Goal: Task Accomplishment & Management: Use online tool/utility

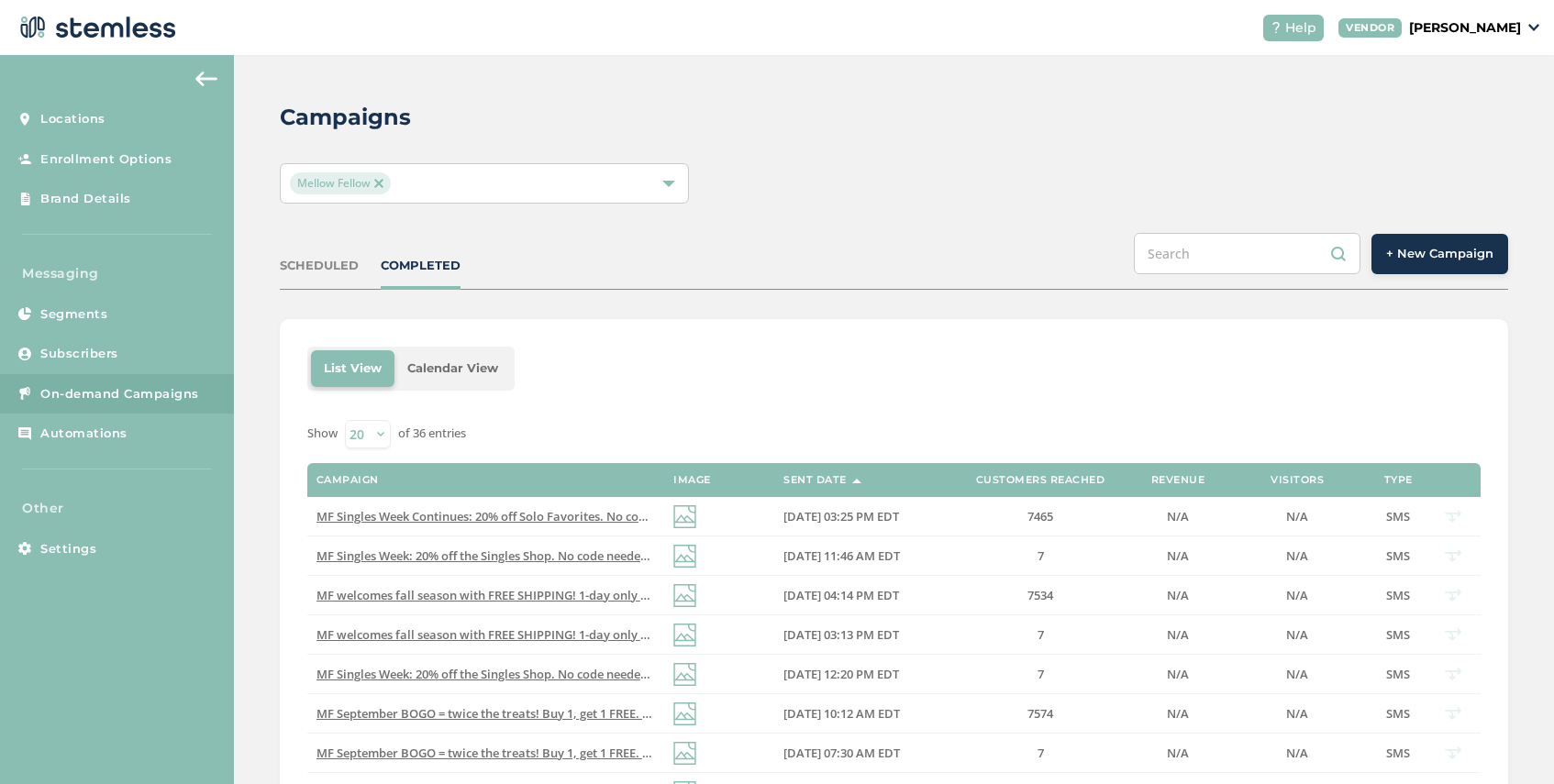
click at [381, 178] on img at bounding box center [379, 182] width 9 height 9
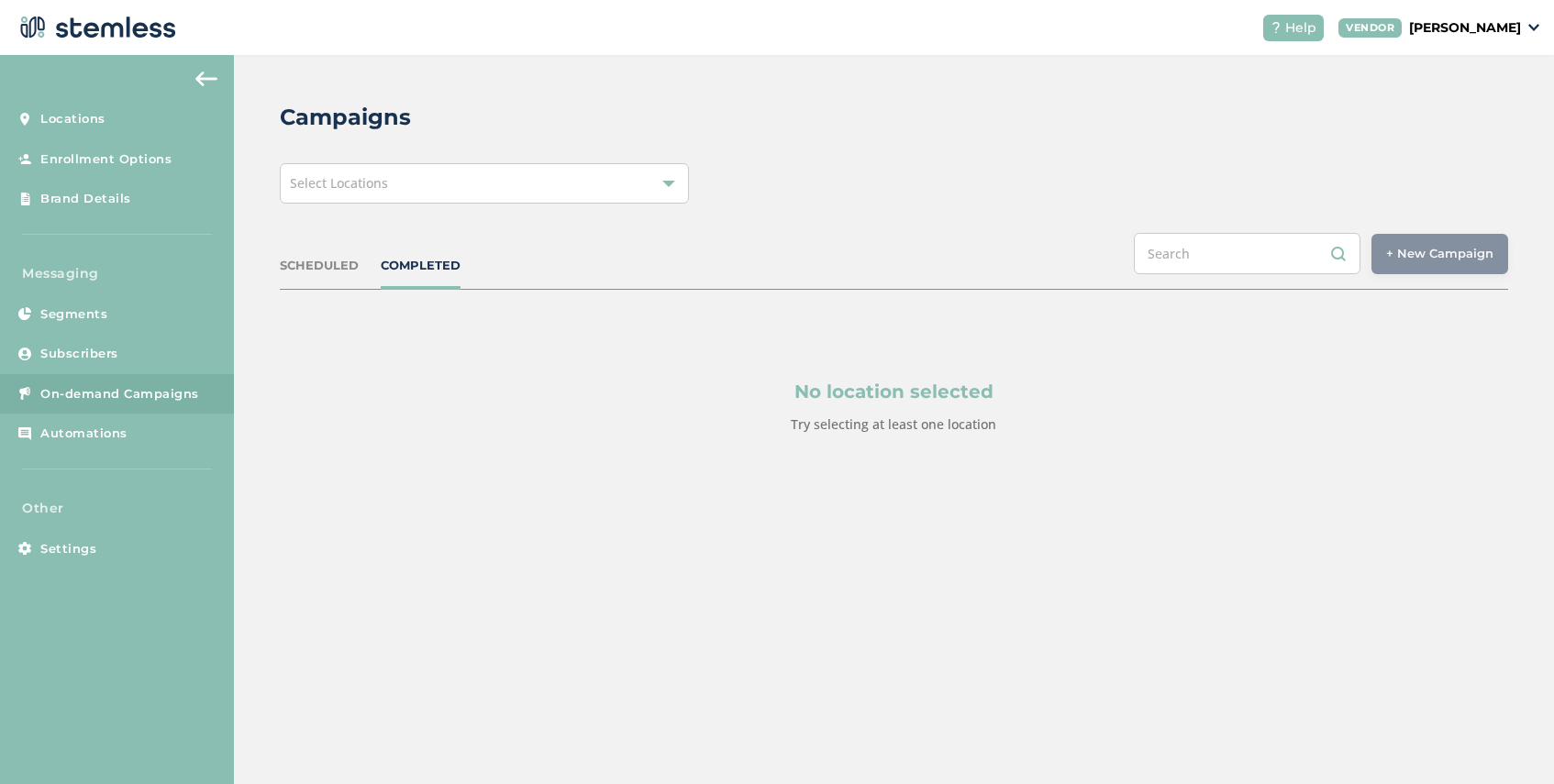
click at [447, 188] on div "Select Locations" at bounding box center [484, 182] width 409 height 40
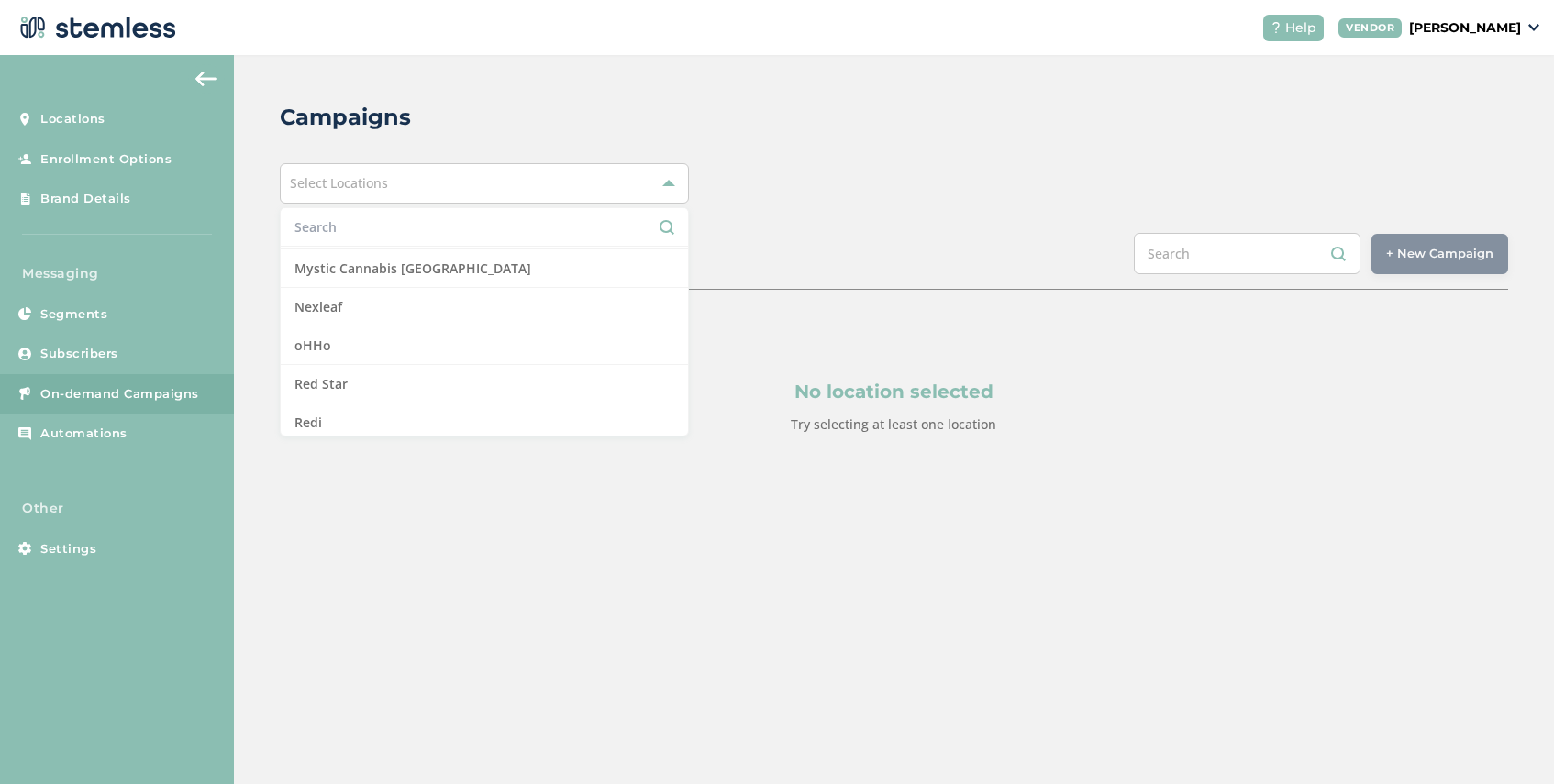
scroll to position [1365, 0]
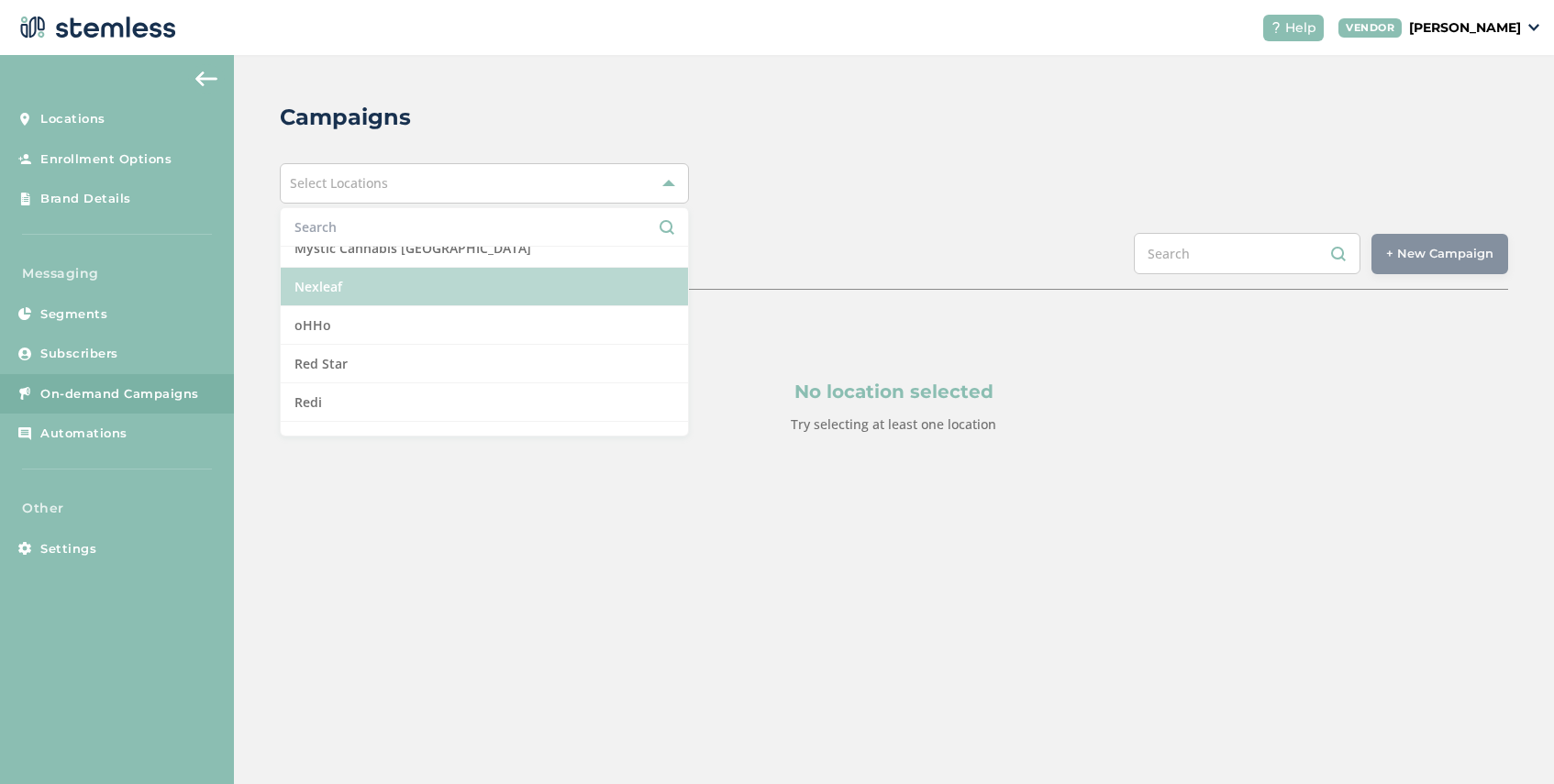
click at [428, 288] on li "Nexleaf" at bounding box center [484, 287] width 407 height 38
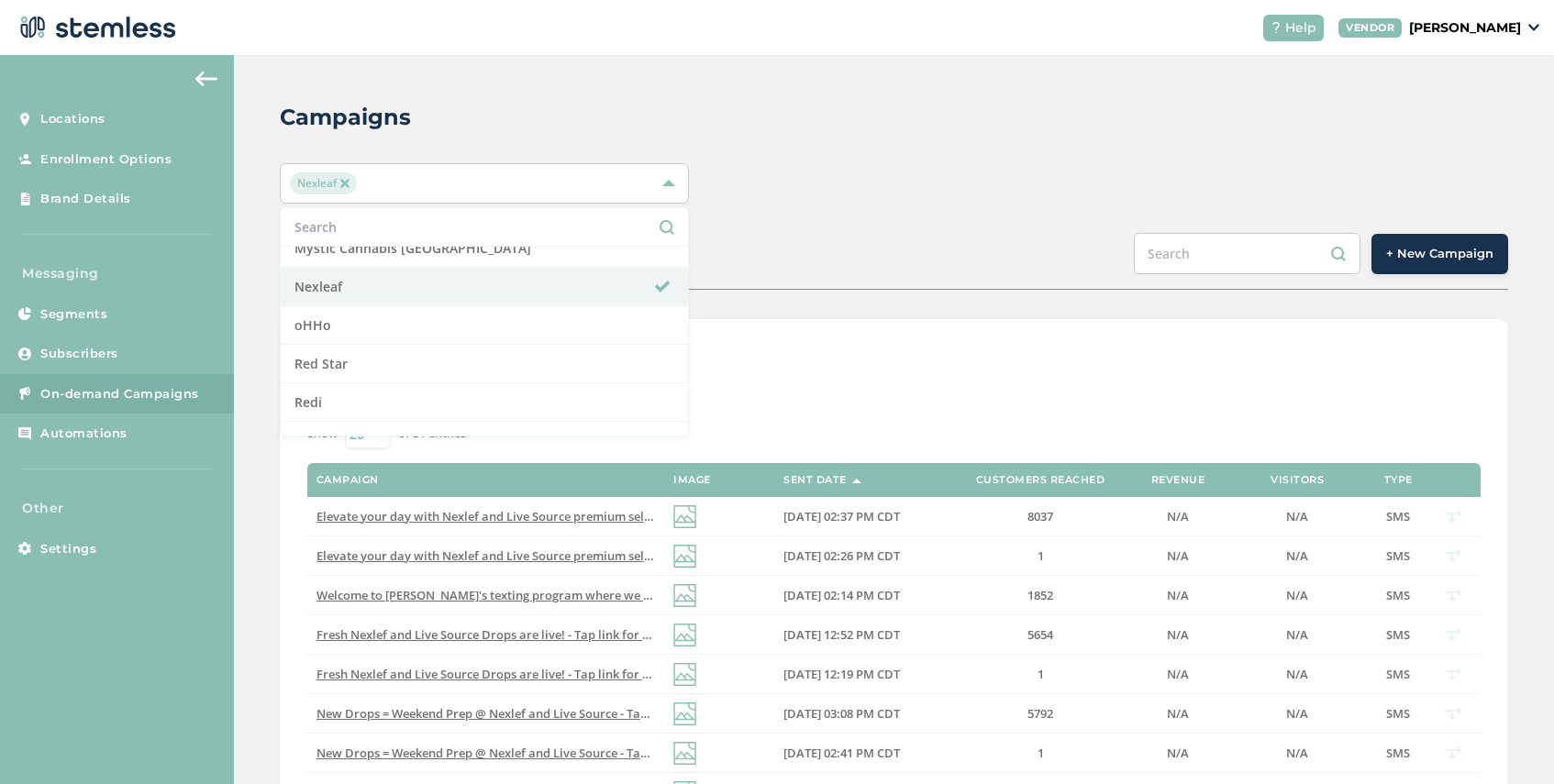
click at [895, 222] on div "Campaigns Nexleaf Select All Amazing Botanicals [PERSON_NAME] Dispensary [GEOGR…" at bounding box center [894, 732] width 1320 height 1356
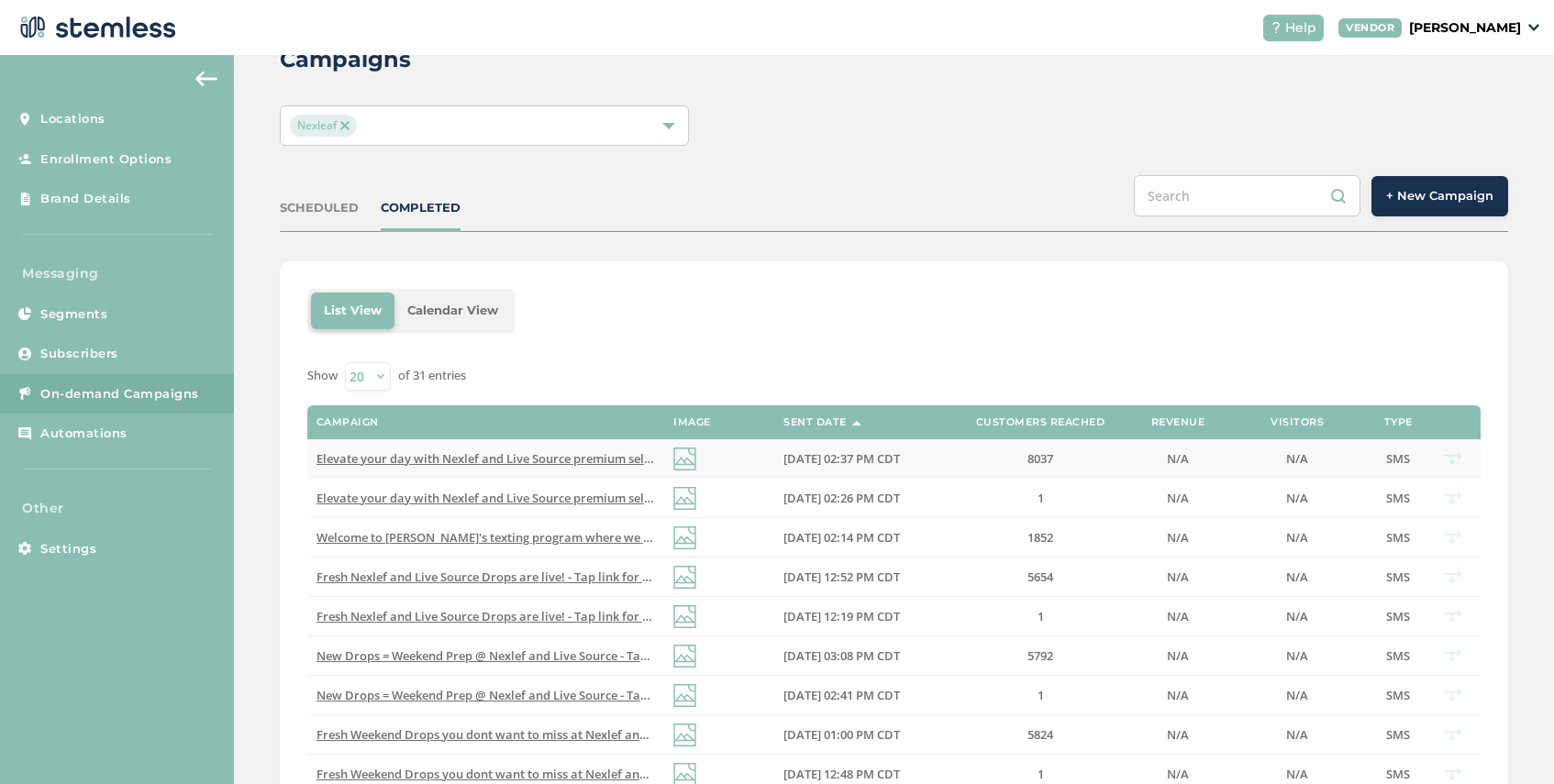
scroll to position [0, 0]
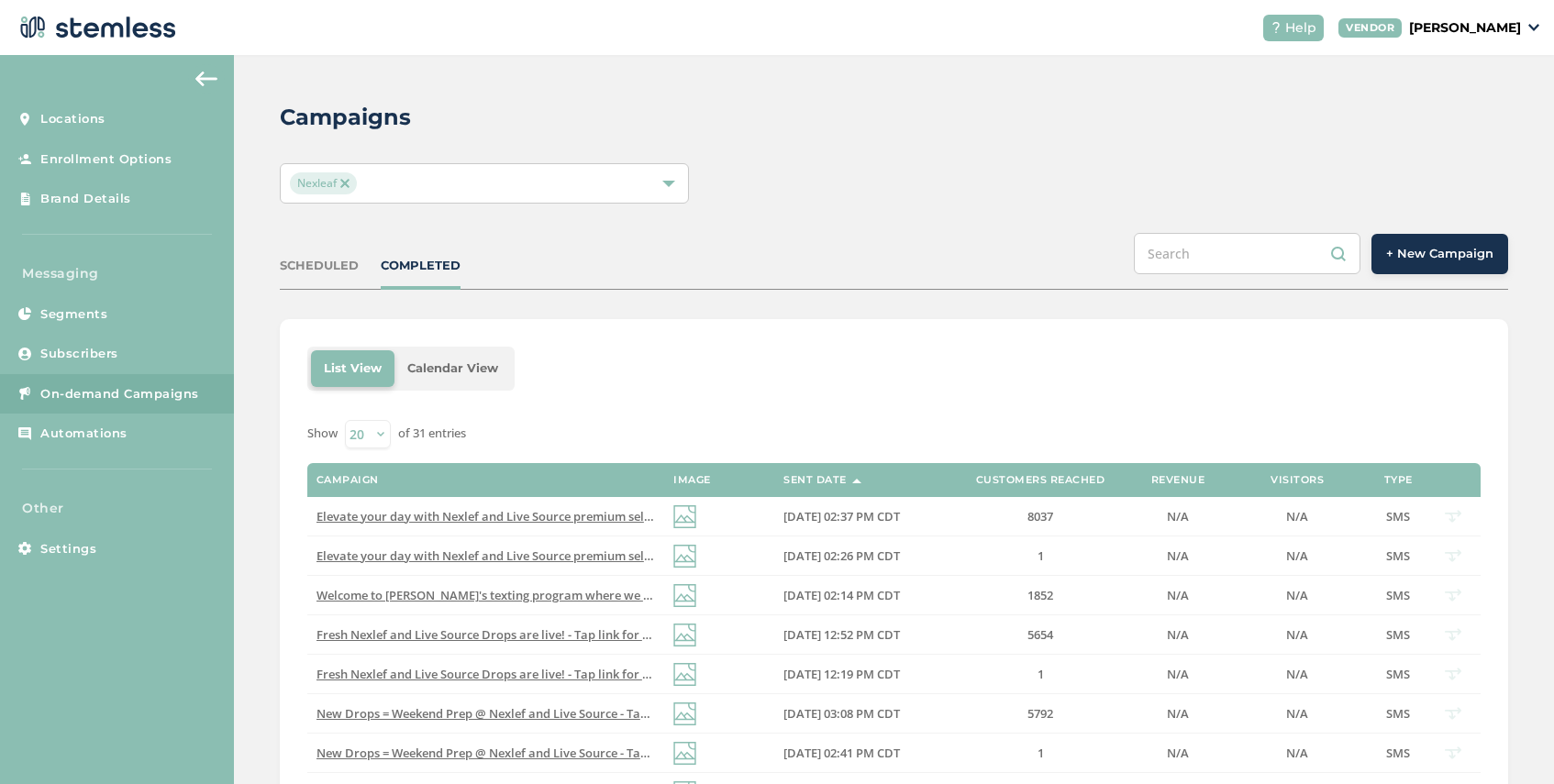
click at [1415, 263] on button "+ New Campaign" at bounding box center [1439, 254] width 137 height 40
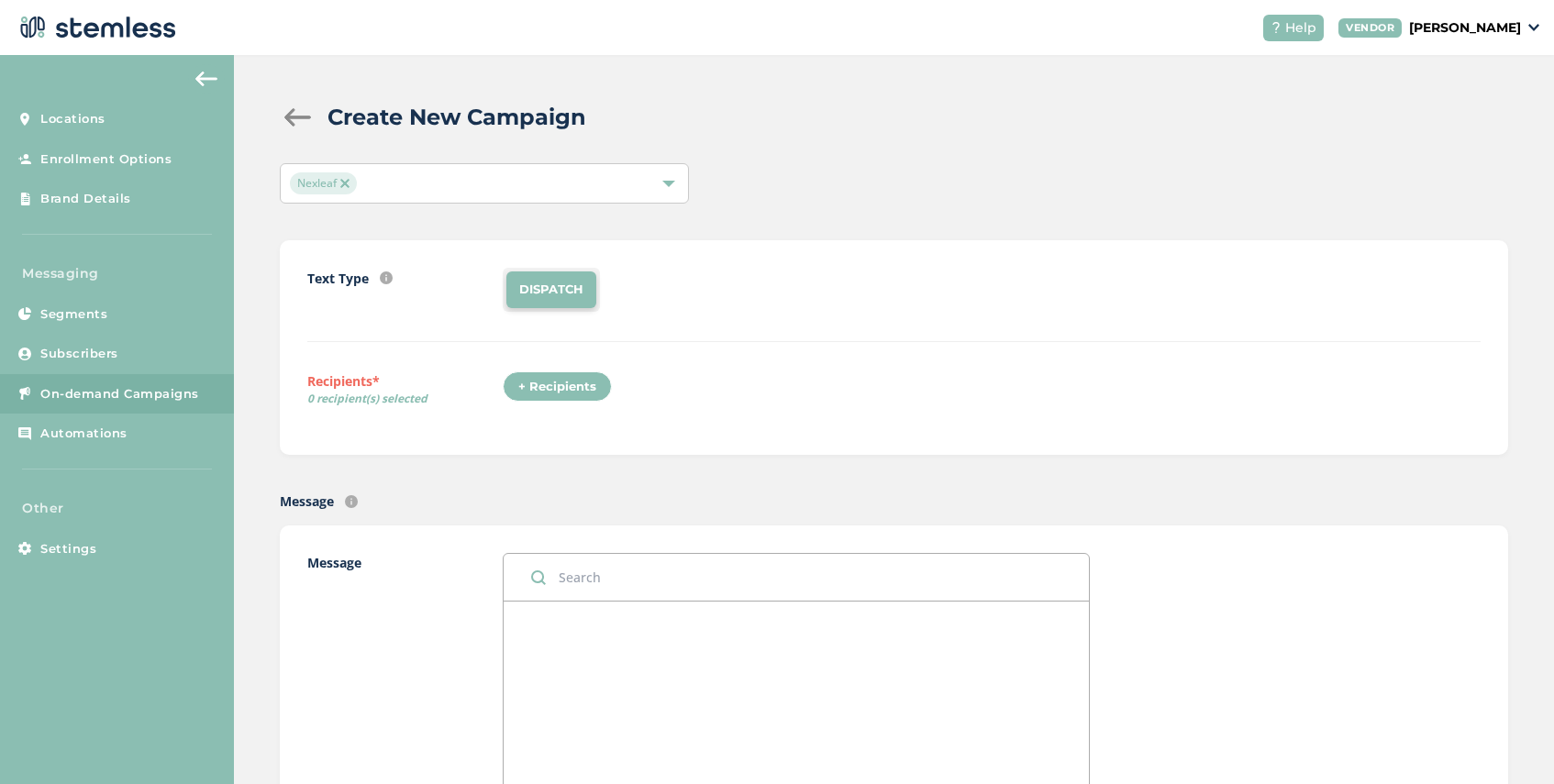
click at [578, 388] on div "+ Recipients" at bounding box center [557, 387] width 109 height 31
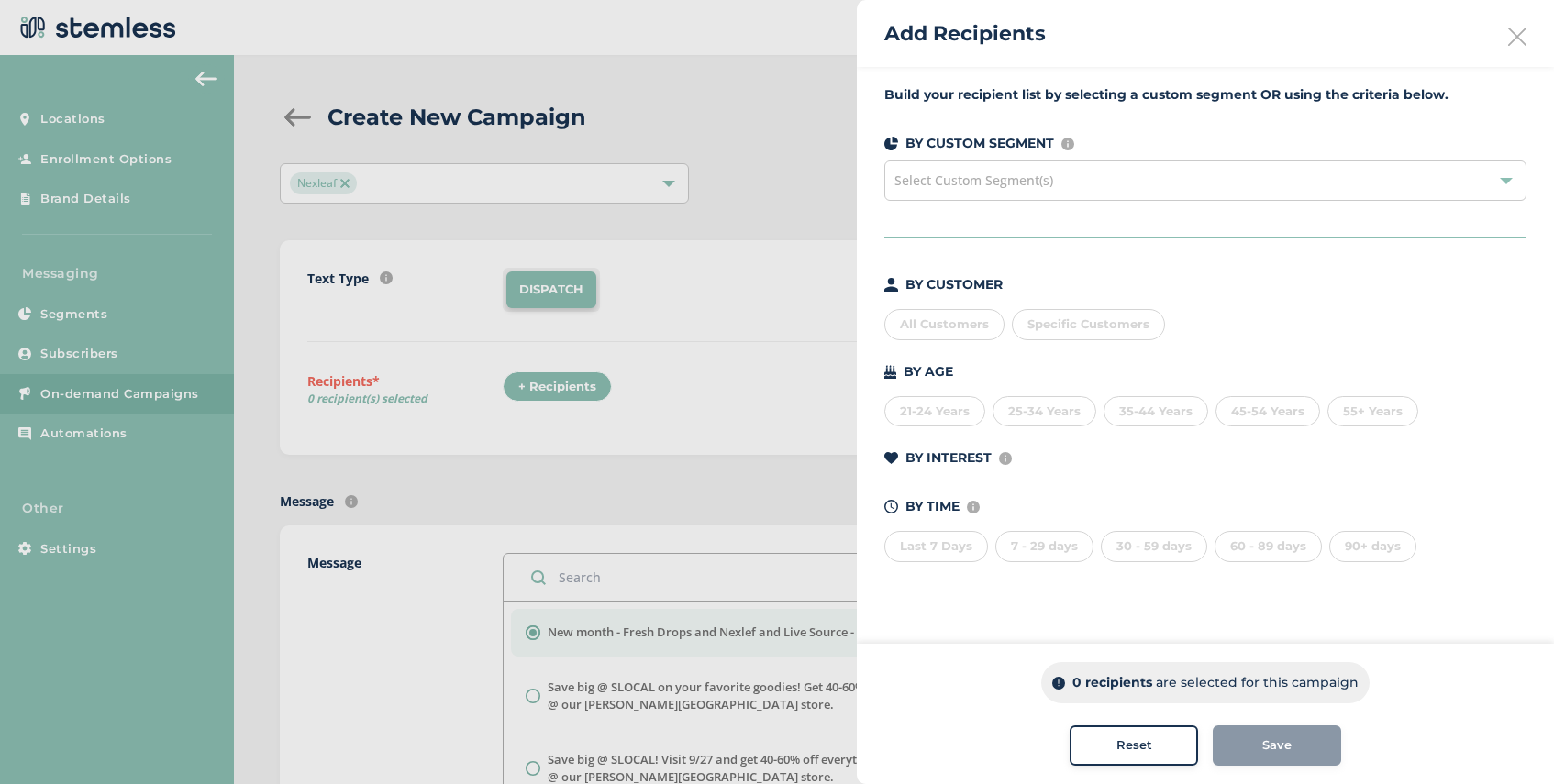
click at [1076, 327] on span "Specific Customers" at bounding box center [1088, 323] width 122 height 15
click at [1064, 358] on input "text" at bounding box center [1195, 362] width 338 height 20
type input "623313"
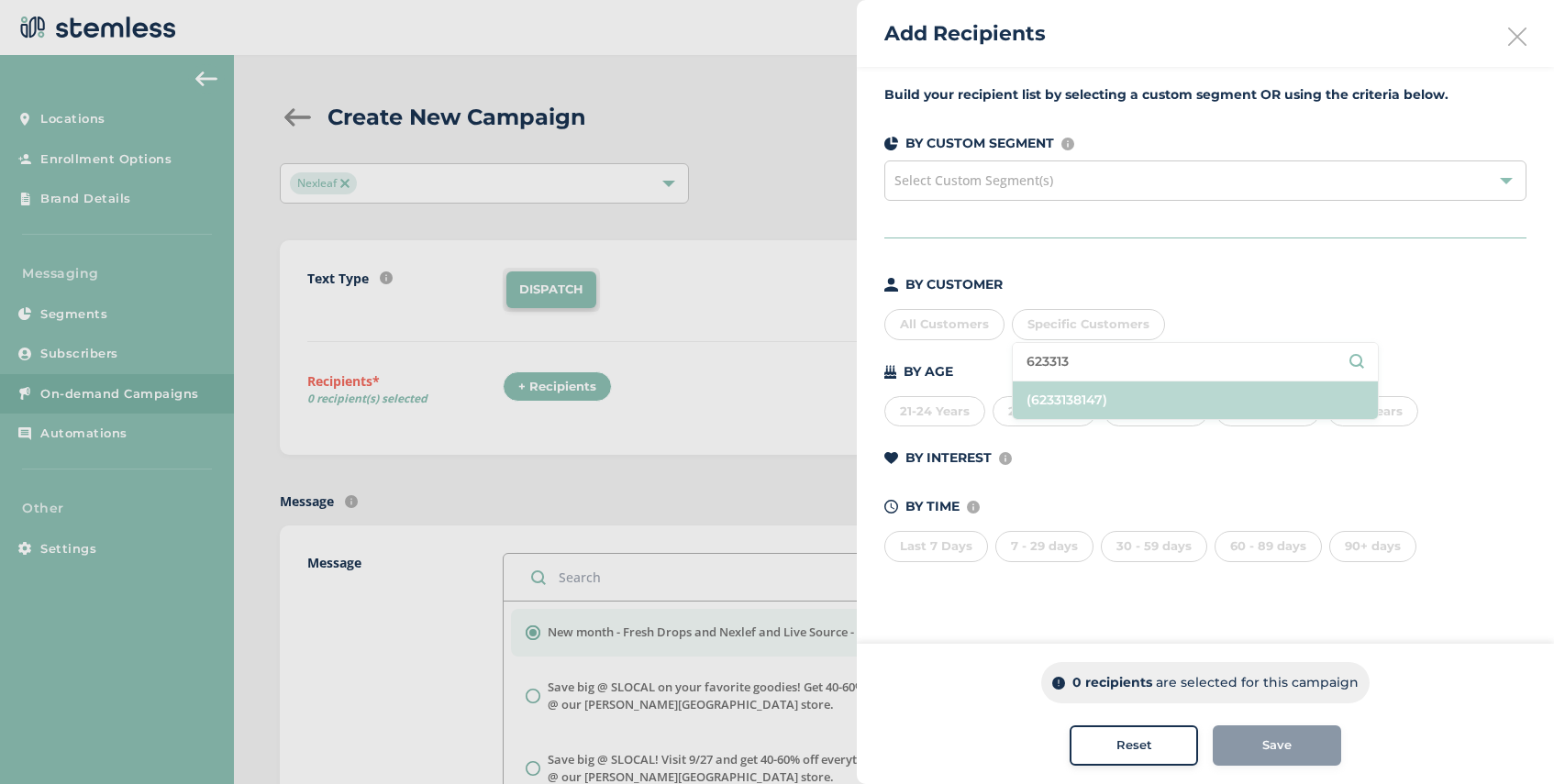
click at [1096, 394] on li "(6233138147)" at bounding box center [1195, 400] width 365 height 38
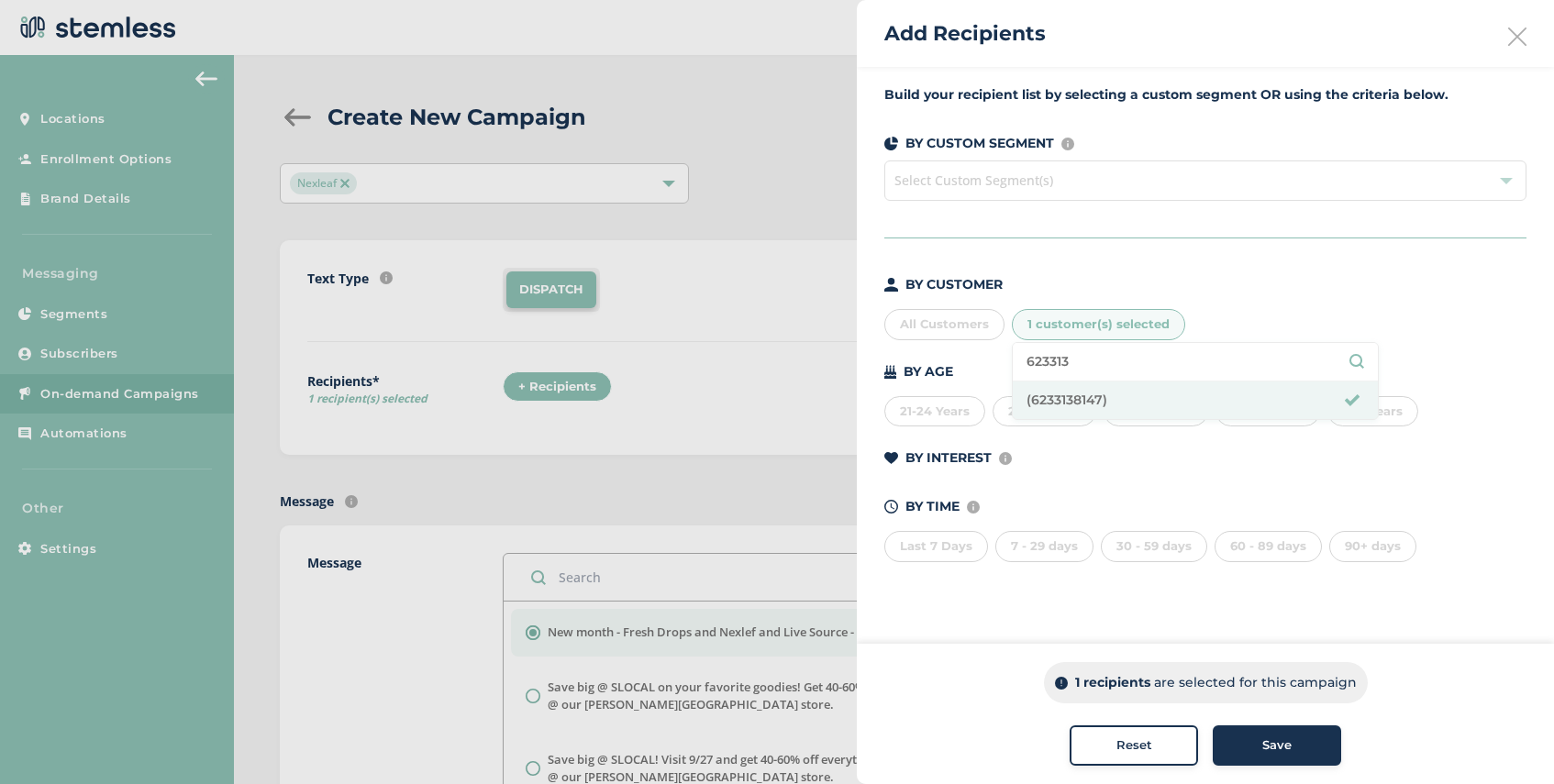
click at [1262, 736] on span "Save" at bounding box center [1277, 745] width 29 height 19
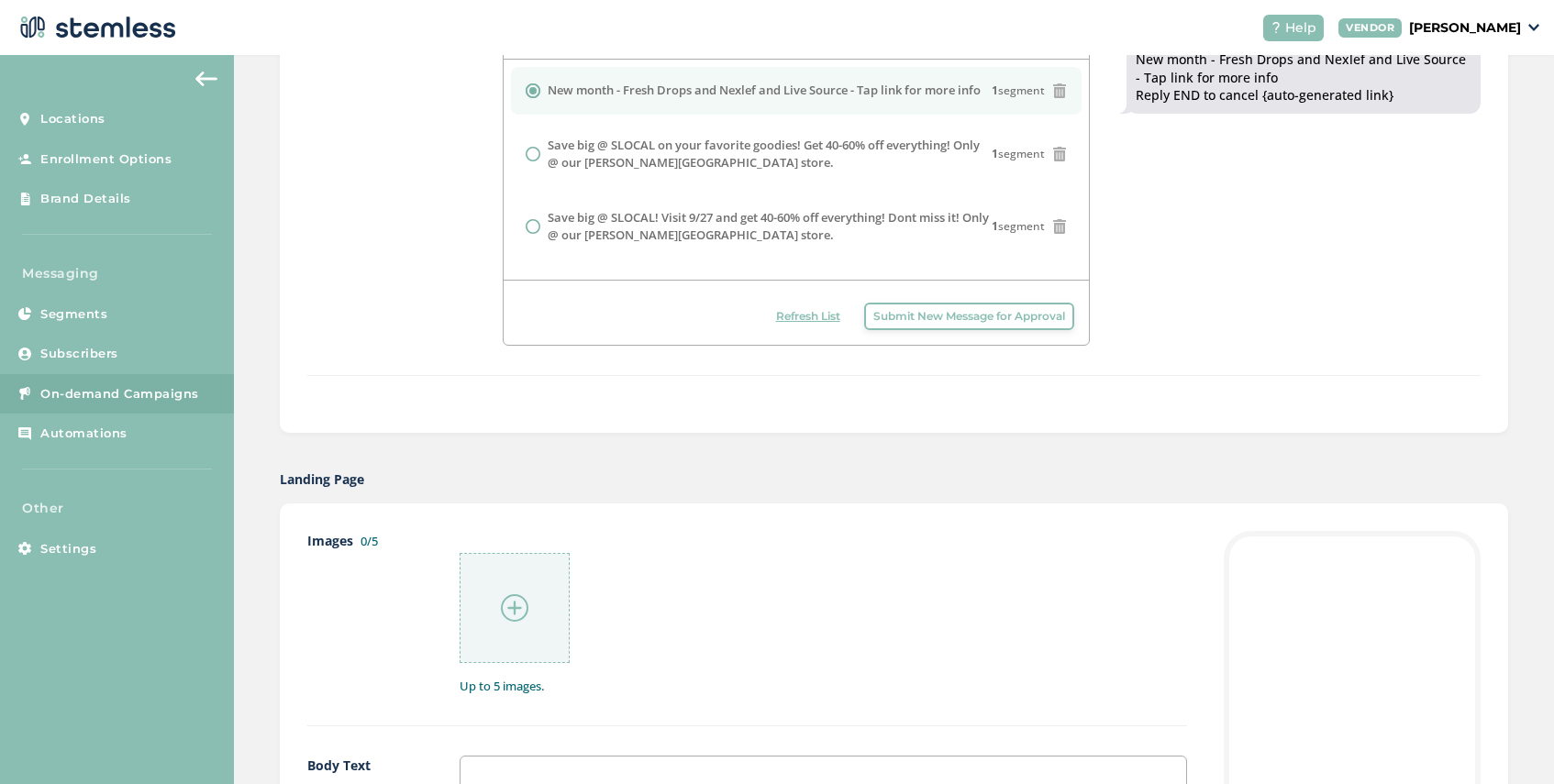
scroll to position [547, 0]
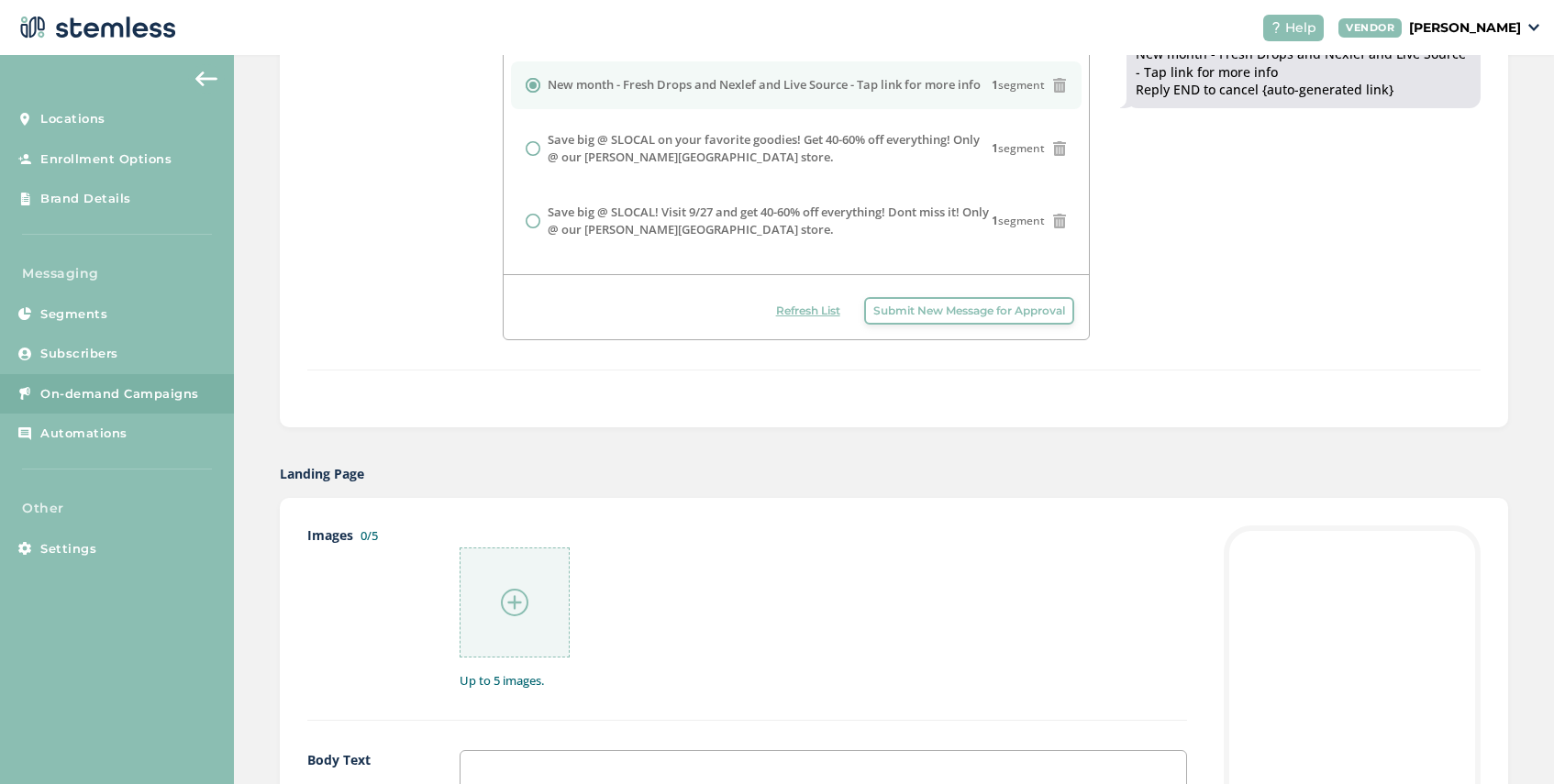
click at [498, 601] on div at bounding box center [514, 602] width 110 height 110
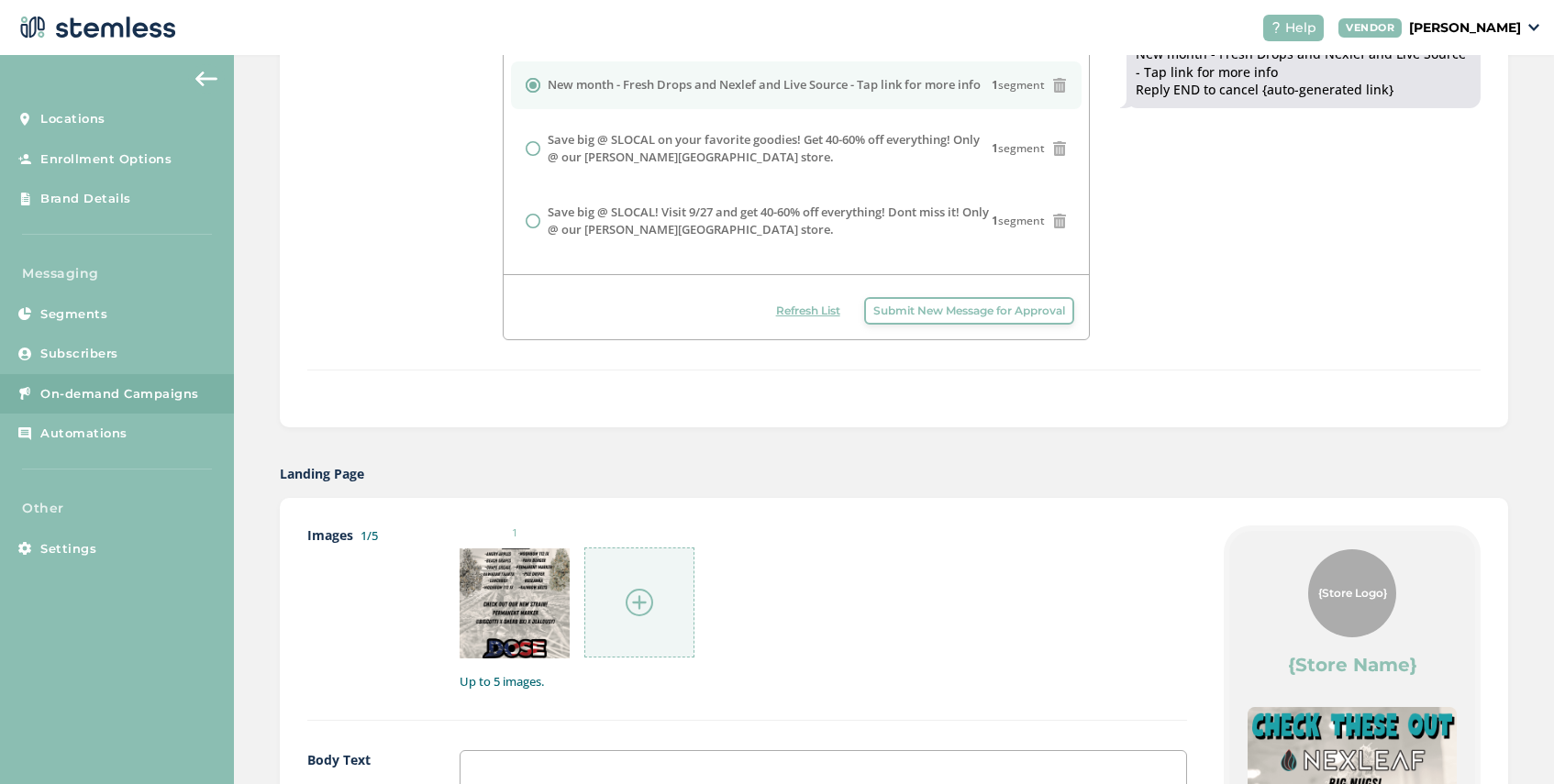
click at [635, 591] on img at bounding box center [639, 603] width 27 height 27
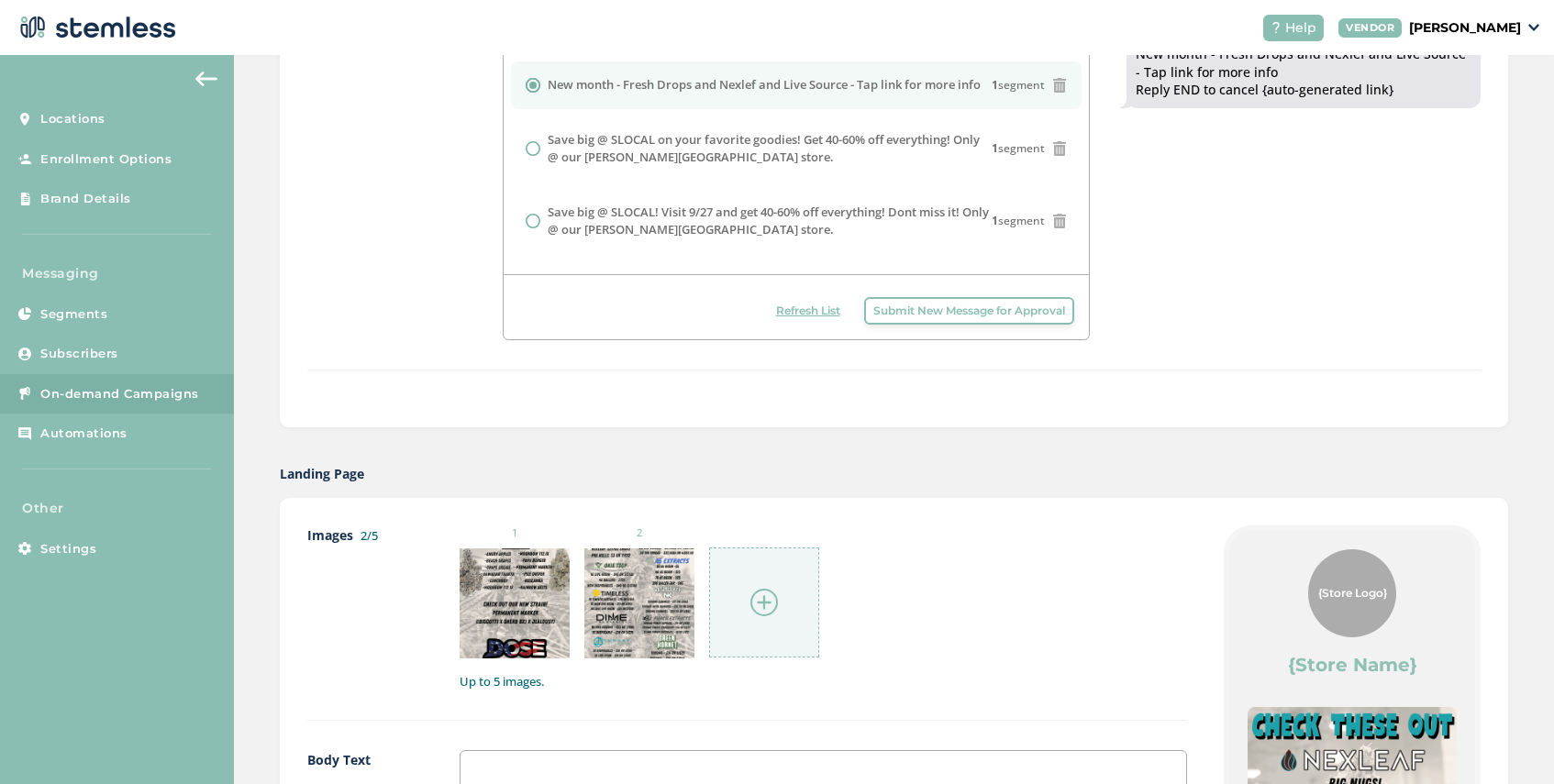
click at [770, 600] on img at bounding box center [764, 603] width 27 height 27
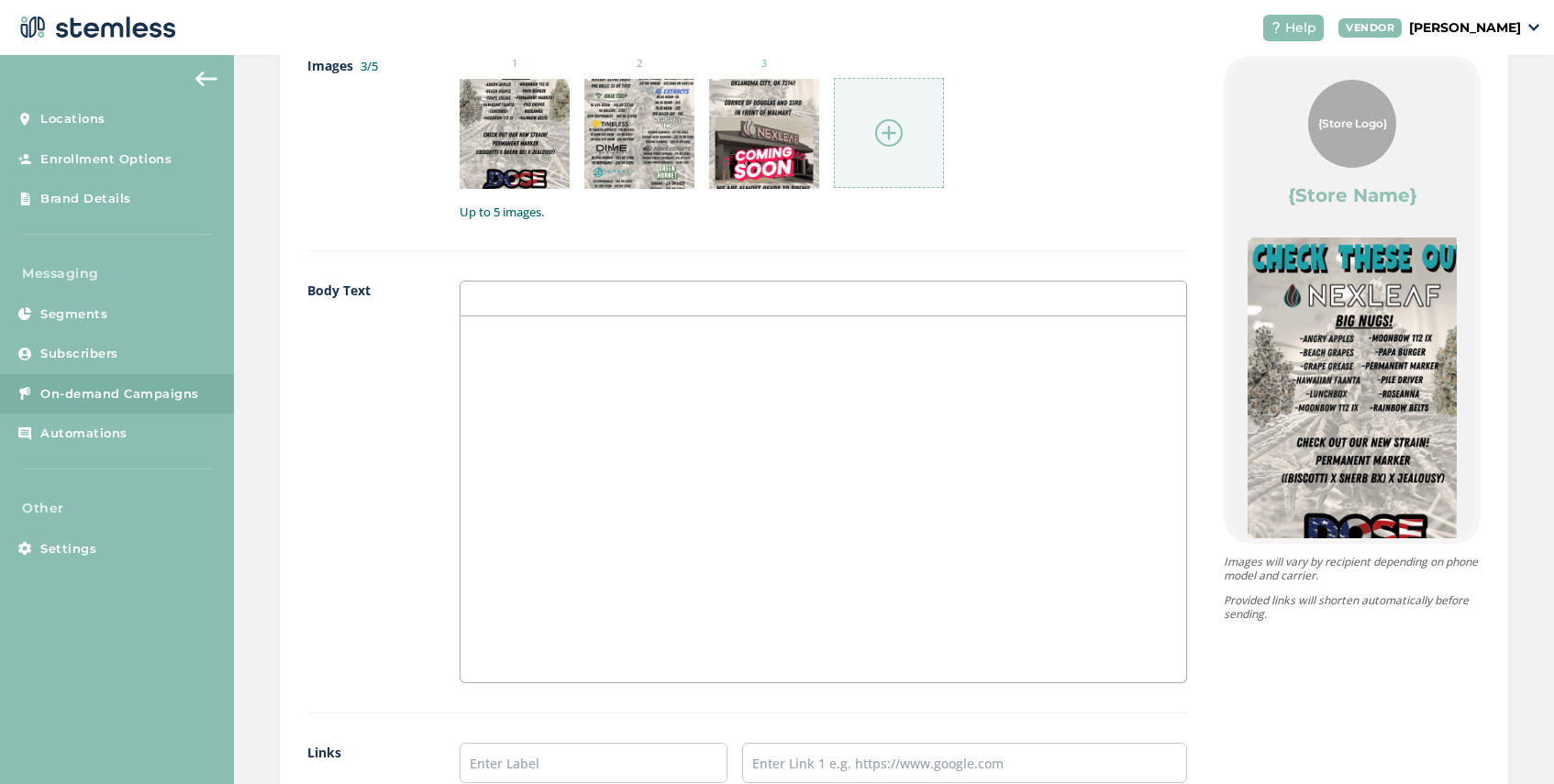
scroll to position [1438, 0]
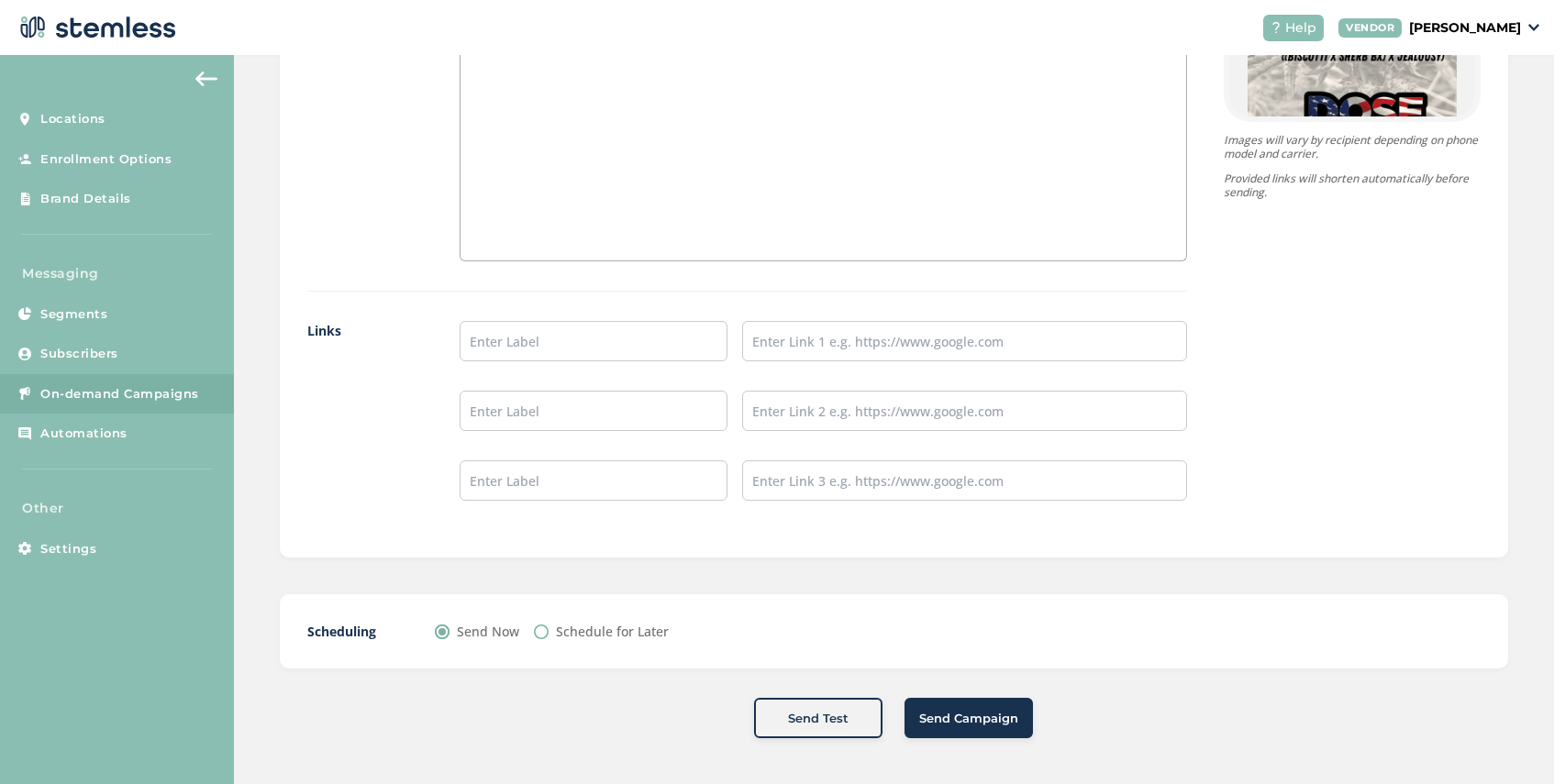
click at [977, 725] on span "Send Campaign" at bounding box center [969, 719] width 100 height 19
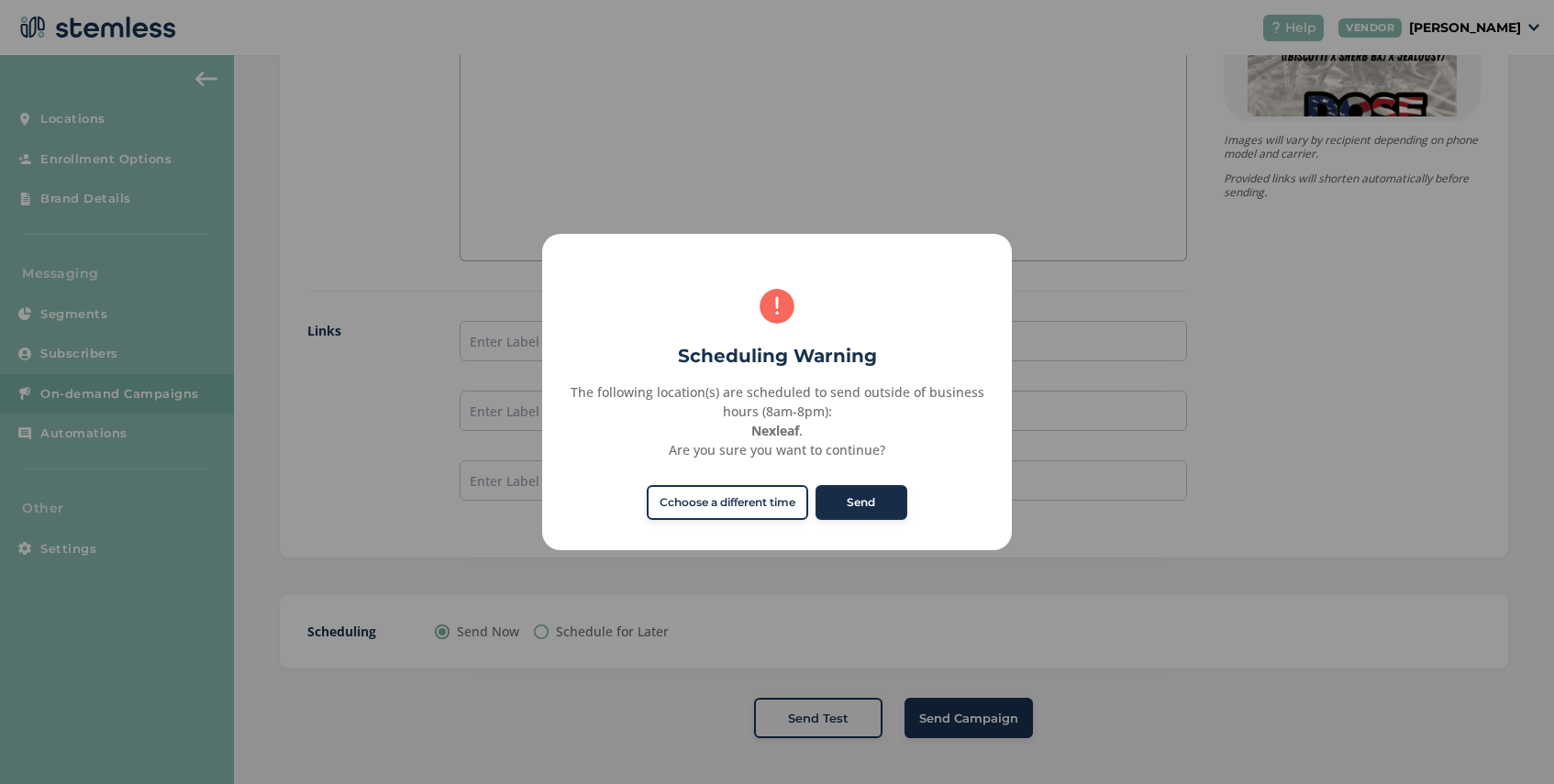
click at [882, 499] on button "Send" at bounding box center [861, 502] width 92 height 35
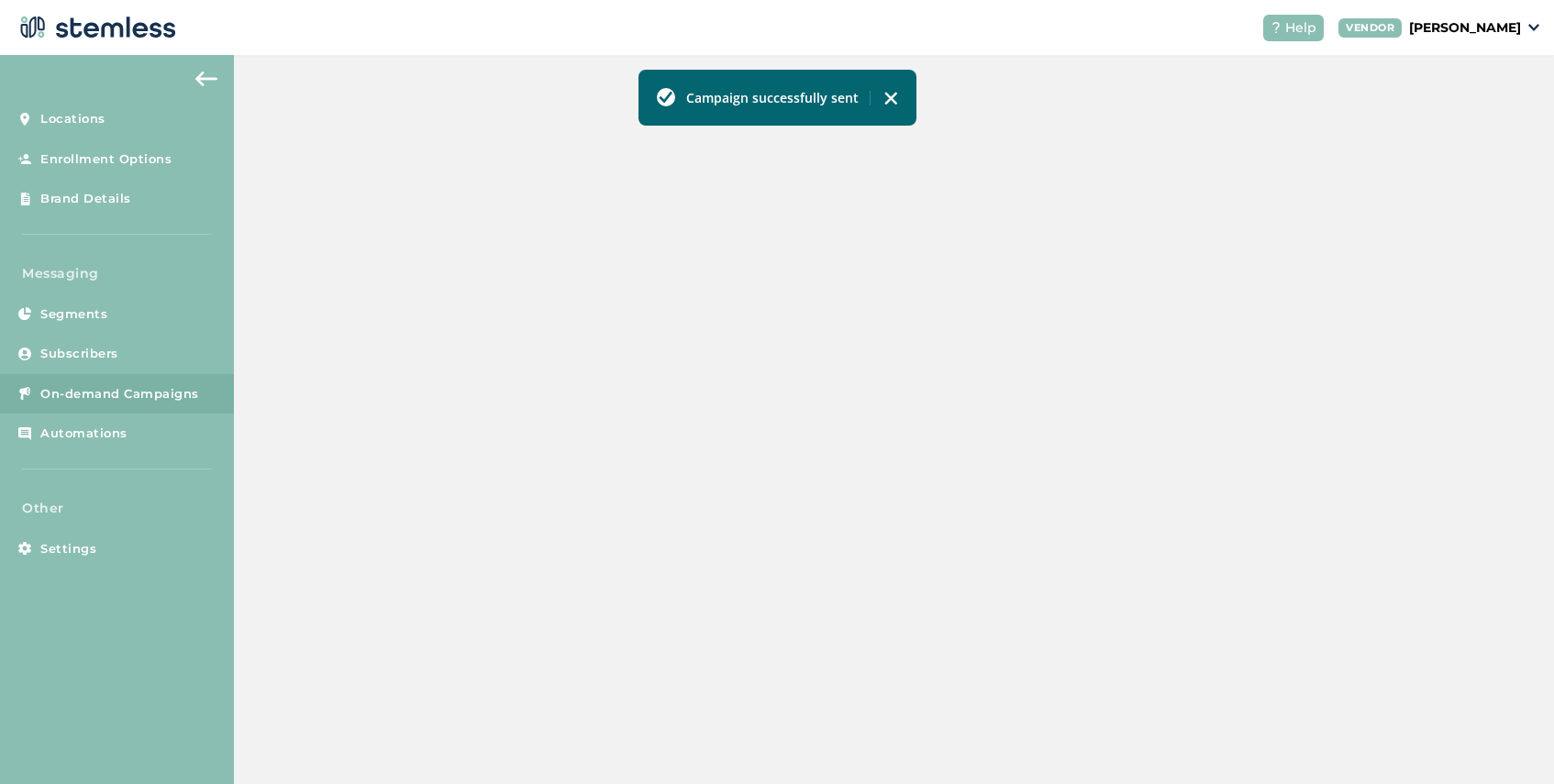
scroll to position [628, 0]
